Goal: Task Accomplishment & Management: Manage account settings

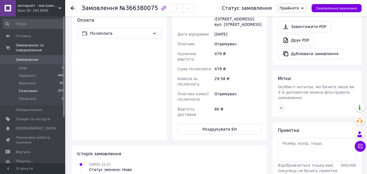
scroll to position [195, 0]
click at [74, 8] on use at bounding box center [73, 8] width 4 height 4
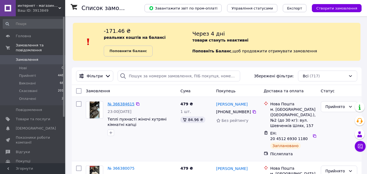
click at [116, 104] on link "№ 366384615" at bounding box center [120, 104] width 27 height 4
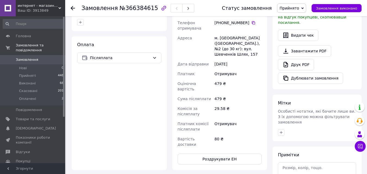
scroll to position [174, 0]
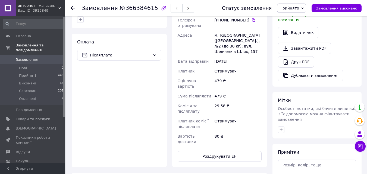
click at [74, 9] on icon at bounding box center [73, 8] width 4 height 4
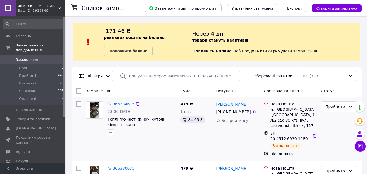
click at [198, 132] on div "479 ₴ 1 шт. 84.96 ₴" at bounding box center [196, 129] width 36 height 60
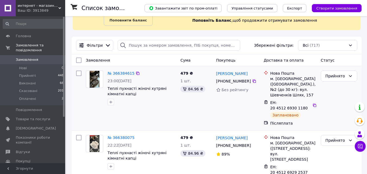
scroll to position [33, 0]
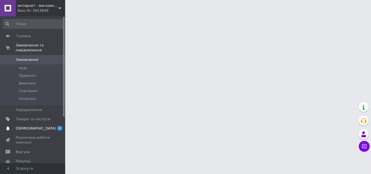
click at [43, 126] on span "[DEMOGRAPHIC_DATA]" at bounding box center [33, 128] width 34 height 5
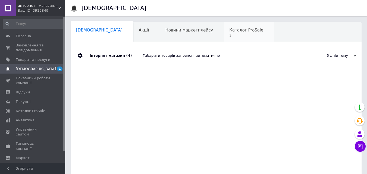
click at [229, 31] on span "Каталог ProSale" at bounding box center [246, 30] width 34 height 5
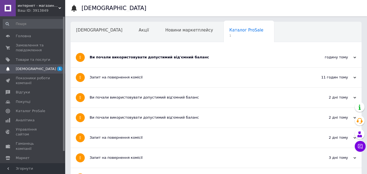
click at [194, 73] on div "Запит на повернення комісії" at bounding box center [196, 78] width 212 height 20
